Goal: Find contact information: Find contact information

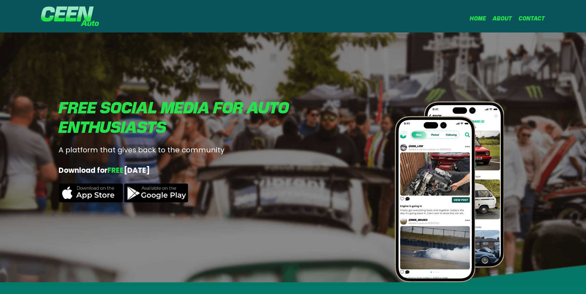
click at [474, 18] on link "Home" at bounding box center [478, 19] width 16 height 6
click at [495, 18] on link "About" at bounding box center [502, 19] width 20 height 6
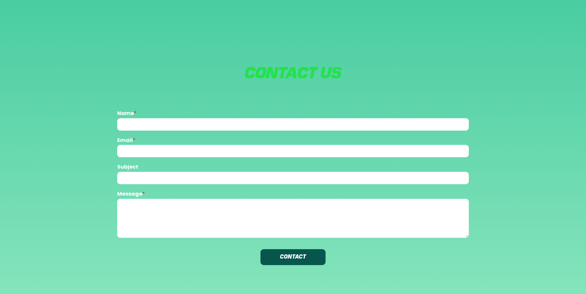
scroll to position [1114, 0]
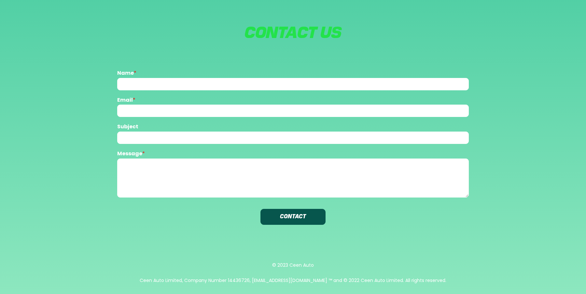
click at [254, 279] on div "Ceen Auto Limited, Company Number 14436726, [EMAIL_ADDRESS][DOMAIN_NAME] ™ and …" at bounding box center [293, 280] width 307 height 7
copy div "14436726"
